Goal: Task Accomplishment & Management: Manage account settings

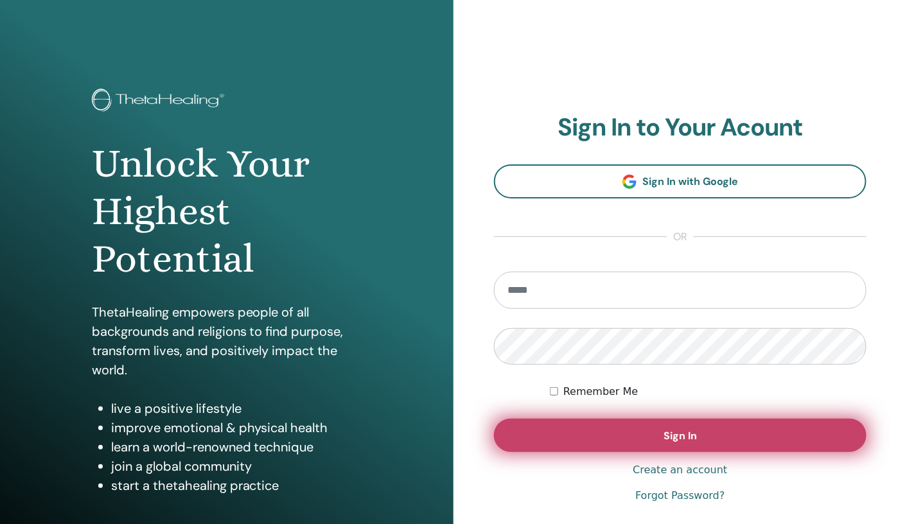
type input "**********"
click at [662, 428] on button "Sign In" at bounding box center [680, 435] width 373 height 33
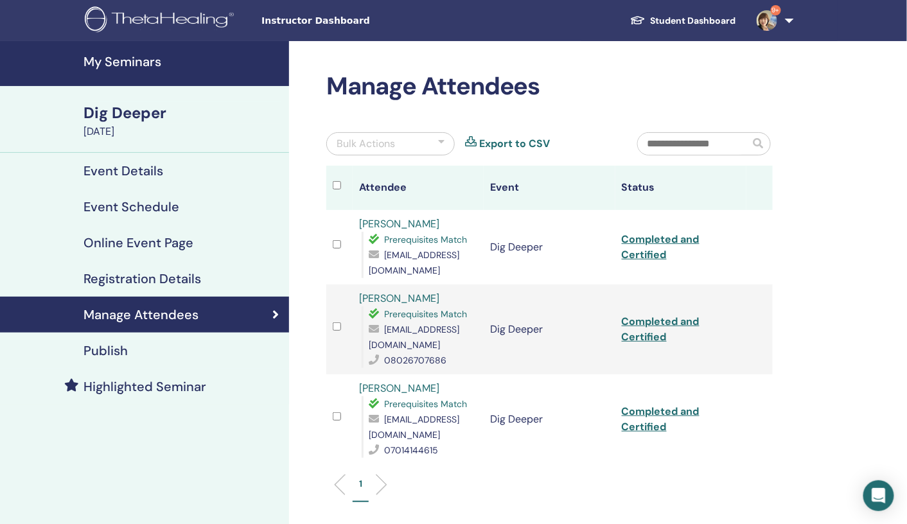
click at [143, 58] on h4 "My Seminars" at bounding box center [183, 61] width 198 height 15
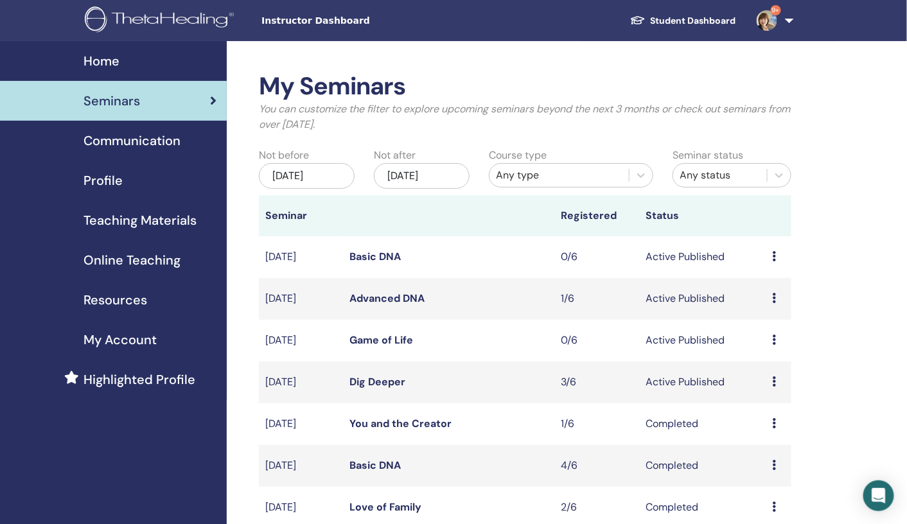
click at [774, 384] on icon at bounding box center [774, 381] width 4 height 10
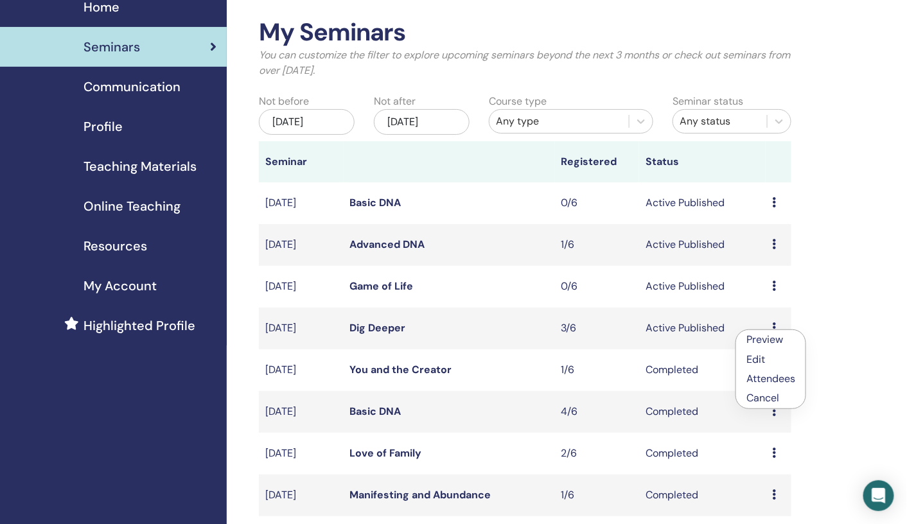
scroll to position [55, 0]
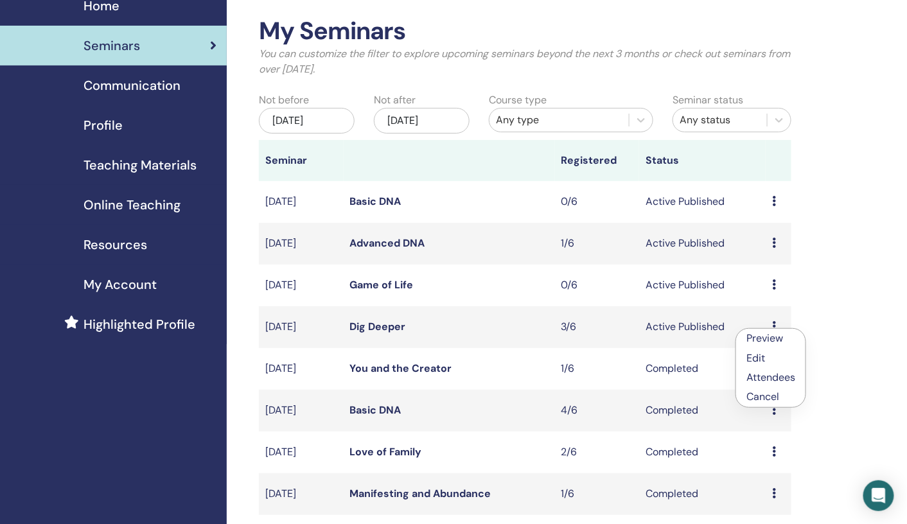
click at [784, 377] on link "Attendees" at bounding box center [771, 377] width 49 height 13
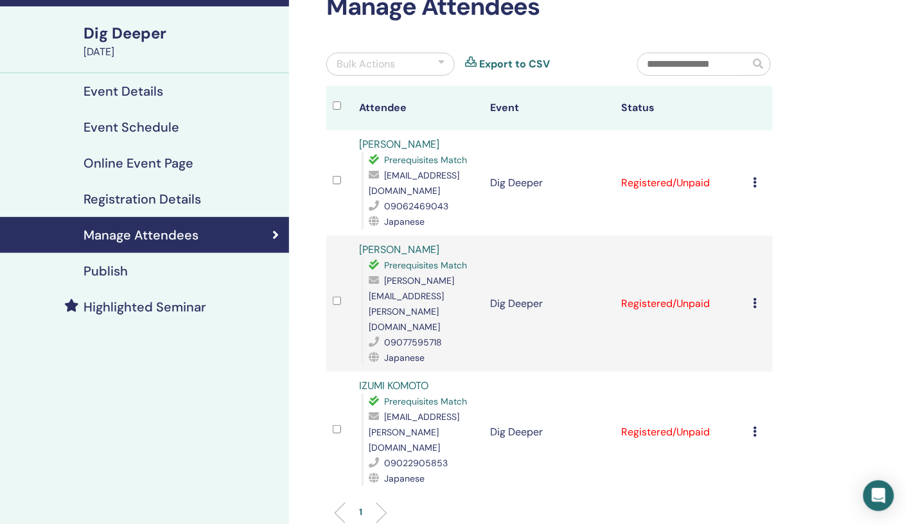
scroll to position [78, 0]
